Goal: Information Seeking & Learning: Learn about a topic

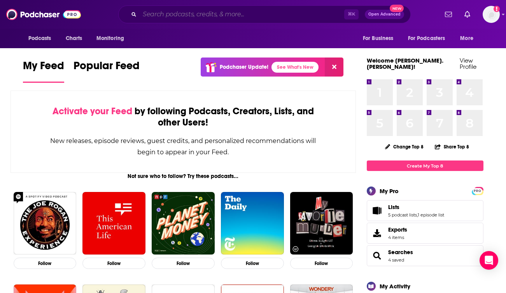
click at [285, 15] on input "Search podcasts, credits, & more..." at bounding box center [242, 14] width 204 height 12
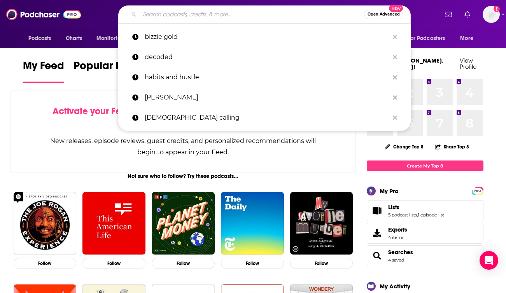
paste input "[DEMOGRAPHIC_DATA] True Crime Junkies!"
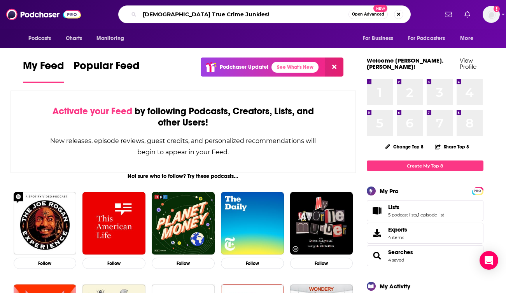
type input "[DEMOGRAPHIC_DATA] True Crime Junkies!"
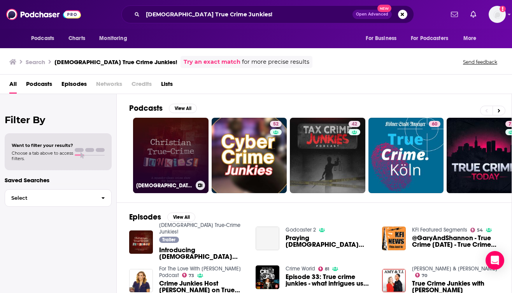
click at [183, 132] on link "[DEMOGRAPHIC_DATA] True-Crime Junkies!" at bounding box center [170, 155] width 75 height 75
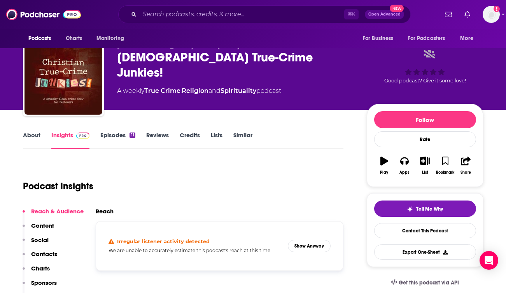
scroll to position [17, 0]
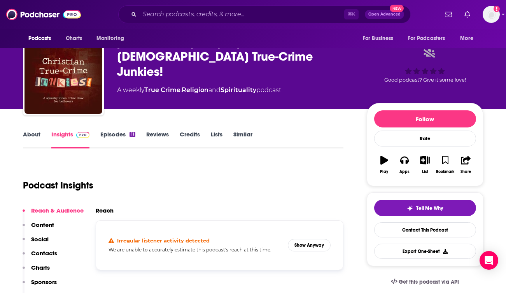
click at [28, 135] on link "About" at bounding box center [31, 140] width 17 height 18
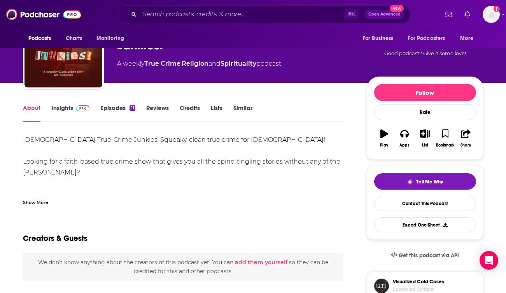
scroll to position [42, 0]
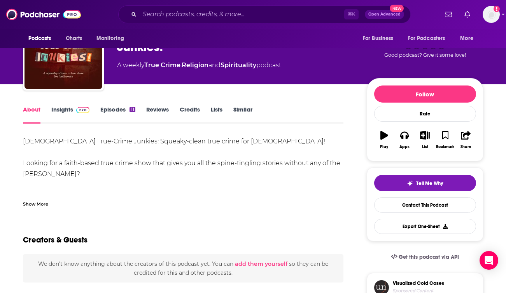
click at [66, 109] on link "Insights" at bounding box center [70, 115] width 38 height 18
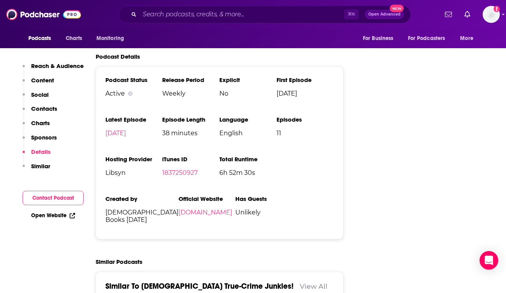
scroll to position [834, 0]
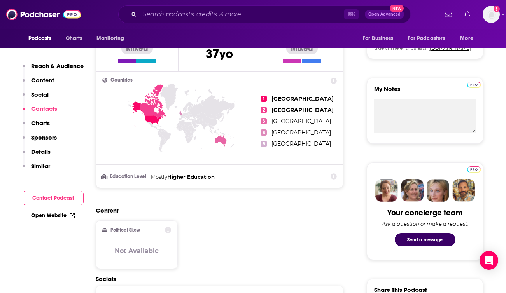
scroll to position [301, 0]
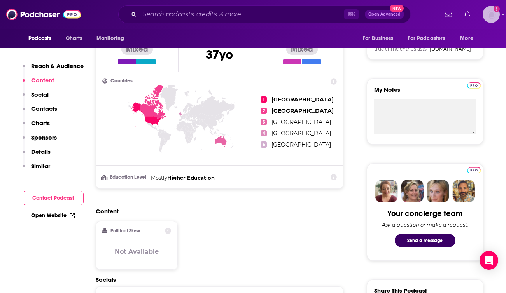
click at [489, 19] on img "Logged in as heidi.egloff" at bounding box center [490, 14] width 17 height 17
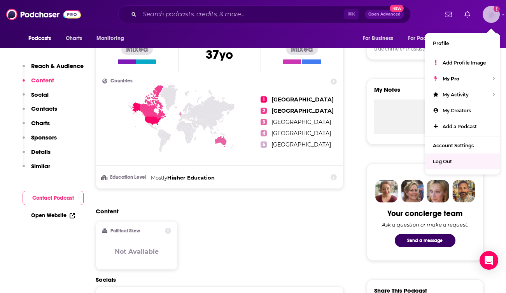
click at [450, 162] on span "Log Out" at bounding box center [442, 162] width 19 height 6
